Goal: Information Seeking & Learning: Learn about a topic

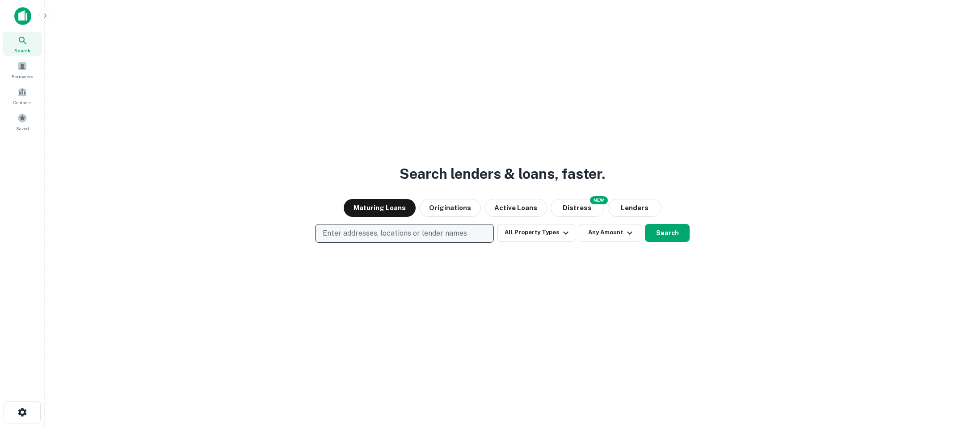
click at [441, 234] on p "Enter addresses, locations or lender names" at bounding box center [395, 233] width 144 height 11
type input "******"
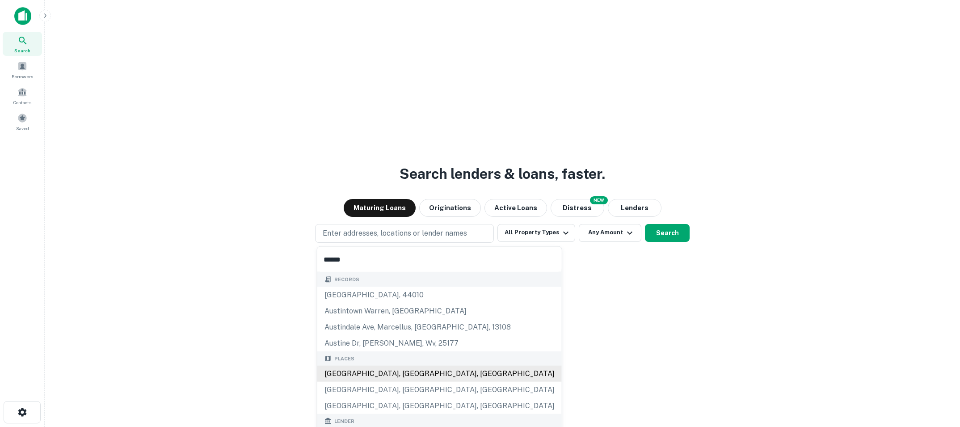
click at [369, 372] on div "Places [GEOGRAPHIC_DATA], [GEOGRAPHIC_DATA], [GEOGRAPHIC_DATA] [GEOGRAPHIC_DATA…" at bounding box center [439, 382] width 245 height 63
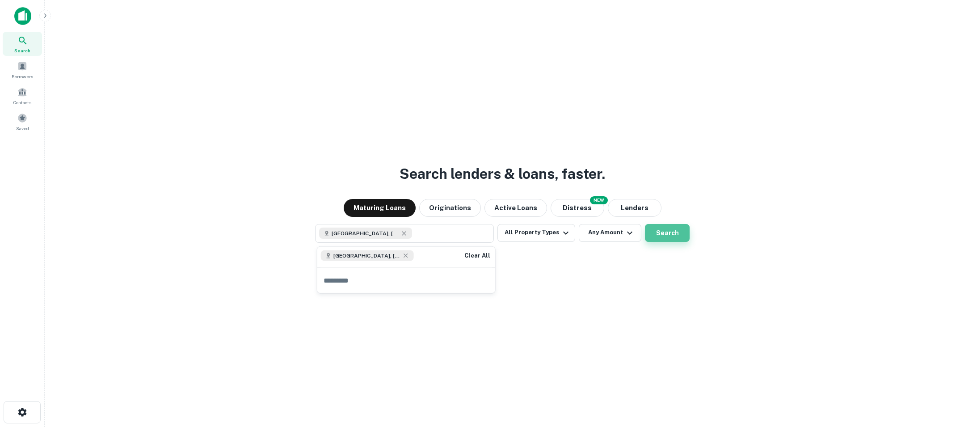
click at [663, 228] on button "Search" at bounding box center [667, 233] width 45 height 18
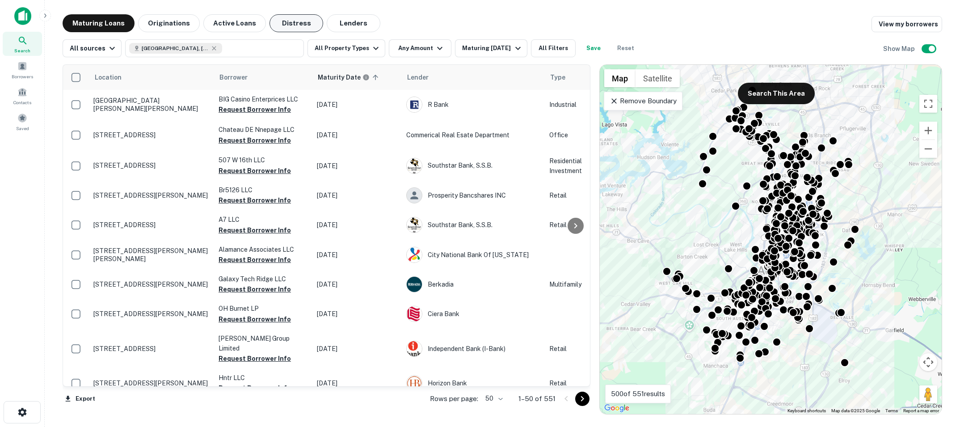
click at [282, 21] on button "Distress" at bounding box center [297, 23] width 54 height 18
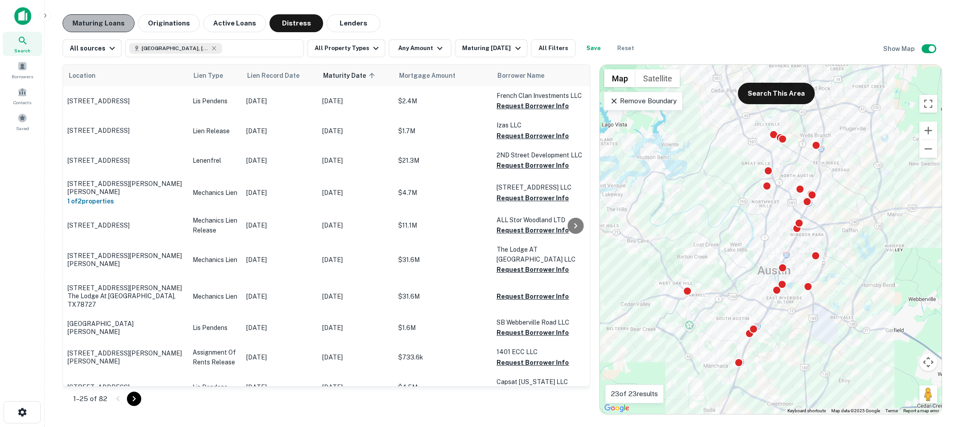
click at [102, 28] on button "Maturing Loans" at bounding box center [99, 23] width 72 height 18
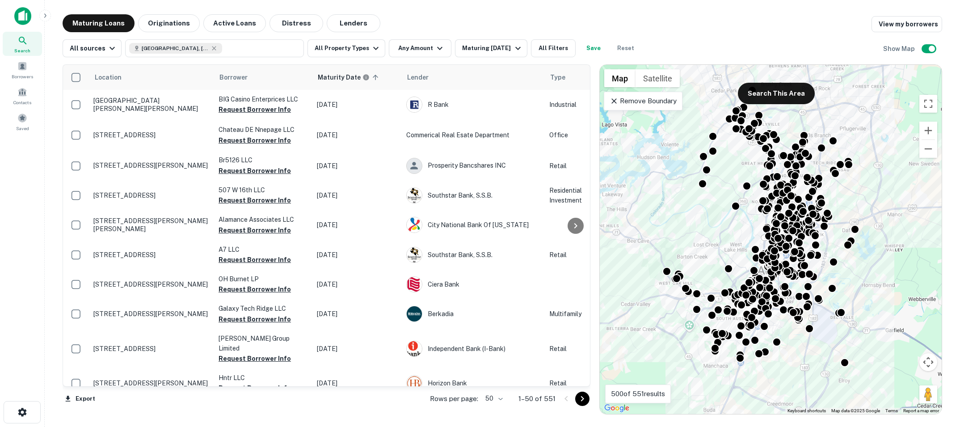
click at [544, 37] on div "All sources [GEOGRAPHIC_DATA], [GEOGRAPHIC_DATA], [GEOGRAPHIC_DATA] All Propert…" at bounding box center [503, 44] width 880 height 25
click at [548, 44] on button "All Filters" at bounding box center [553, 48] width 45 height 18
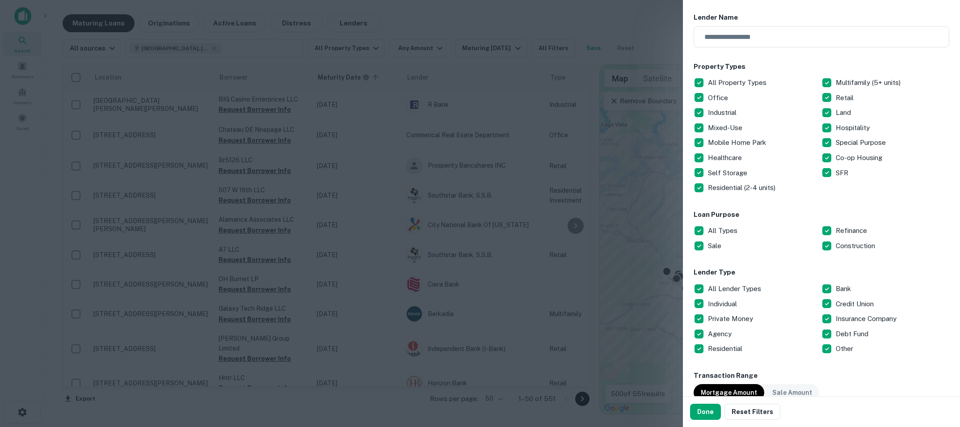
scroll to position [145, 0]
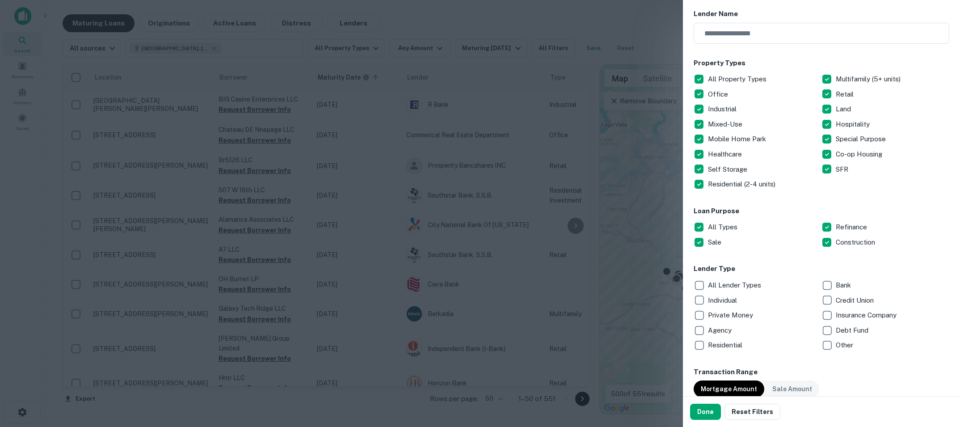
click at [821, 286] on div "All Lender Types" at bounding box center [758, 285] width 128 height 15
click at [713, 282] on p "All Lender Types" at bounding box center [735, 285] width 55 height 11
click at [709, 284] on p "All Lender Types" at bounding box center [735, 285] width 55 height 11
click at [697, 411] on button "Done" at bounding box center [705, 412] width 31 height 16
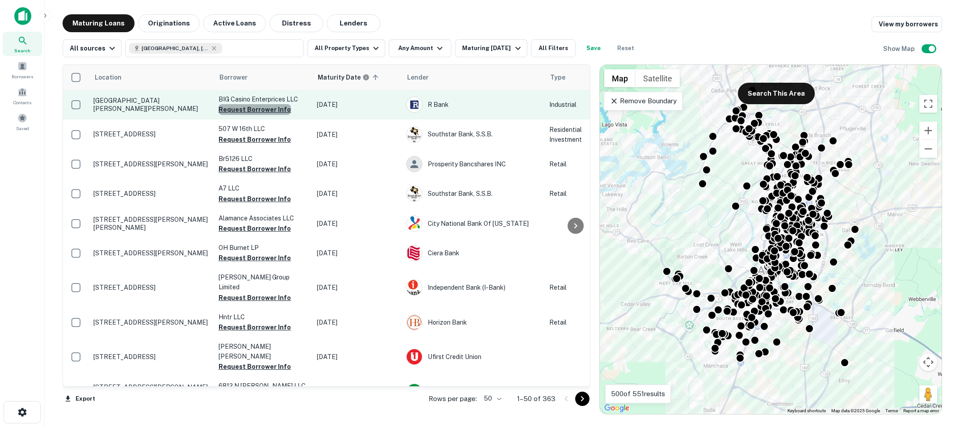
click at [258, 110] on button "Request Borrower Info" at bounding box center [255, 109] width 72 height 11
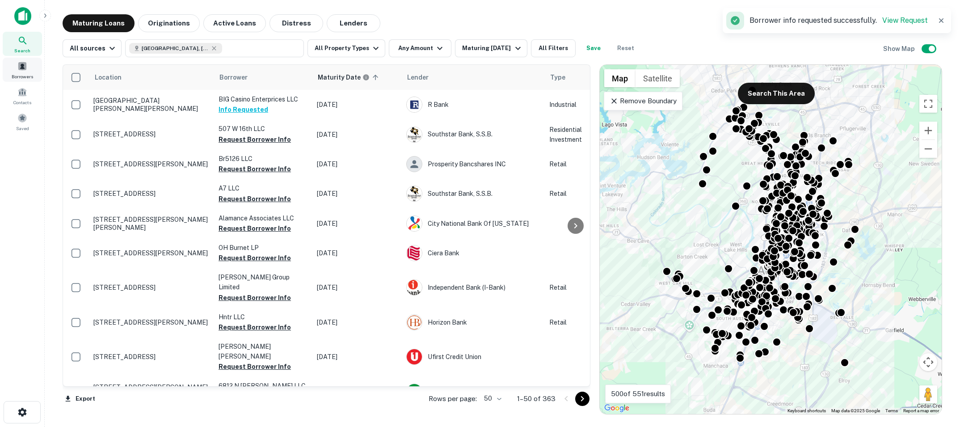
click at [22, 73] on span "Borrowers" at bounding box center [22, 76] width 21 height 7
